Goal: Information Seeking & Learning: Learn about a topic

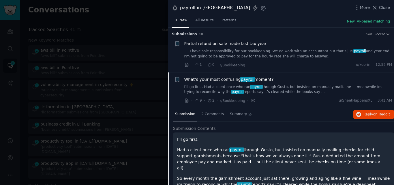
click at [193, 76] on span "What’s your most confusing payroll moment?" at bounding box center [228, 79] width 89 height 6
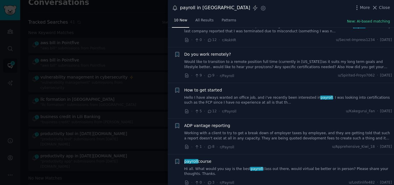
scroll to position [197, 0]
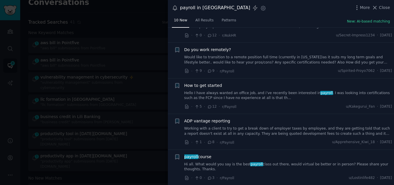
click at [376, 8] on icon at bounding box center [375, 8] width 6 height 6
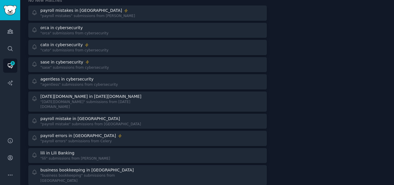
scroll to position [189, 0]
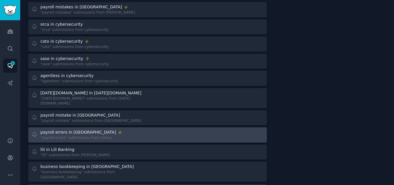
click at [110, 129] on div "payroll errors in Celery "payroll errors" submissions from Celery" at bounding box center [87, 134] width 112 height 11
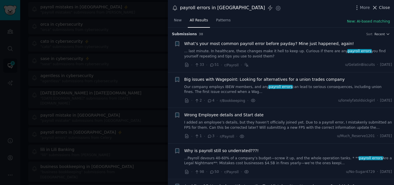
click at [382, 8] on span "Close" at bounding box center [384, 8] width 11 height 6
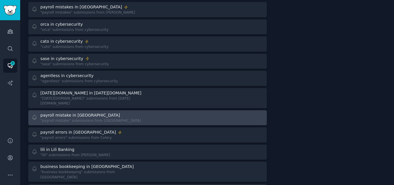
click at [114, 110] on link "payroll mistake in [GEOGRAPHIC_DATA] "payroll mistake" submissions from [PERSON…" at bounding box center [147, 117] width 238 height 15
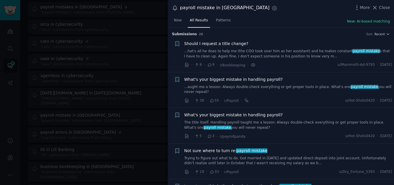
click at [11, 4] on div at bounding box center [197, 92] width 394 height 185
